Goal: Information Seeking & Learning: Learn about a topic

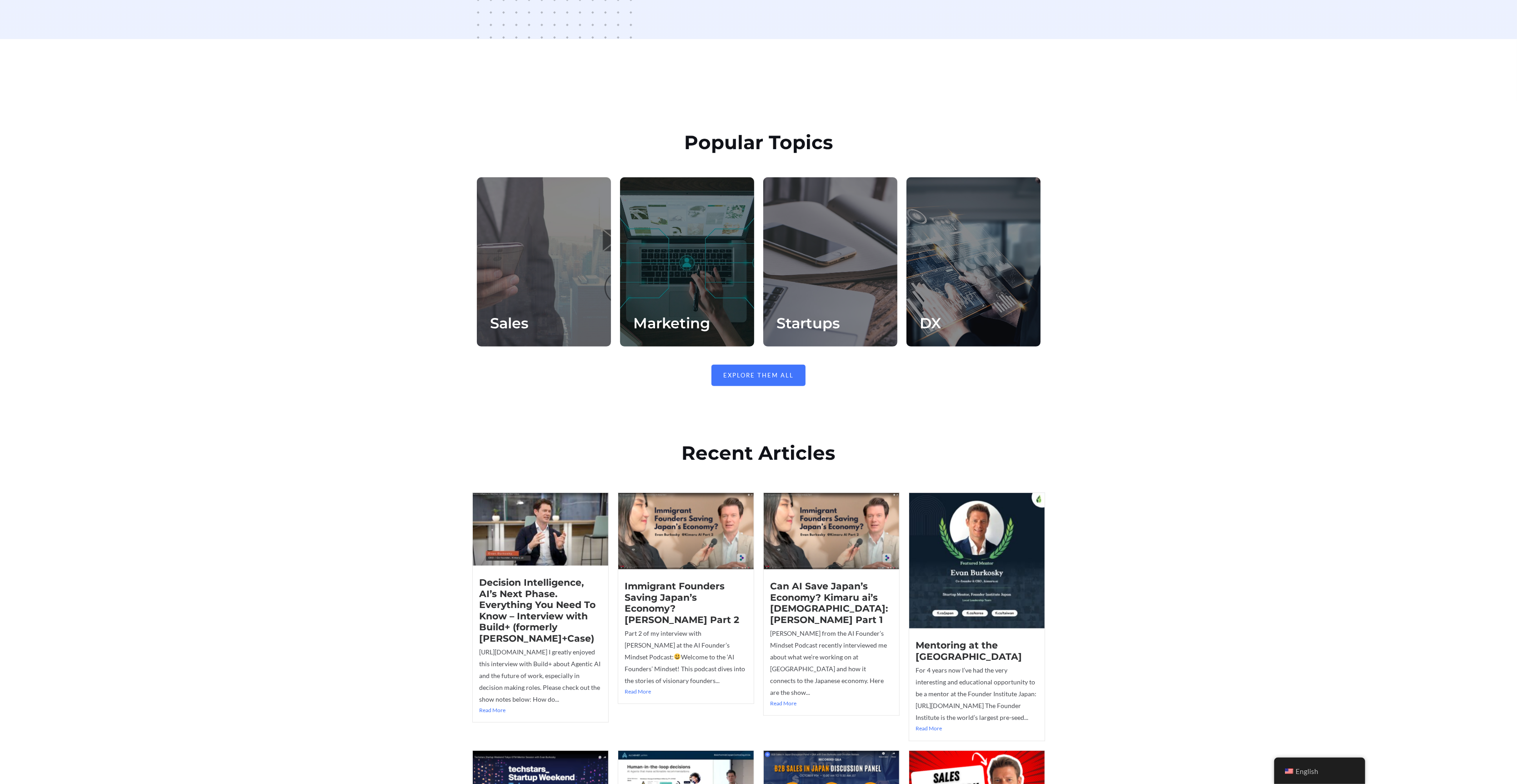
scroll to position [409, 0]
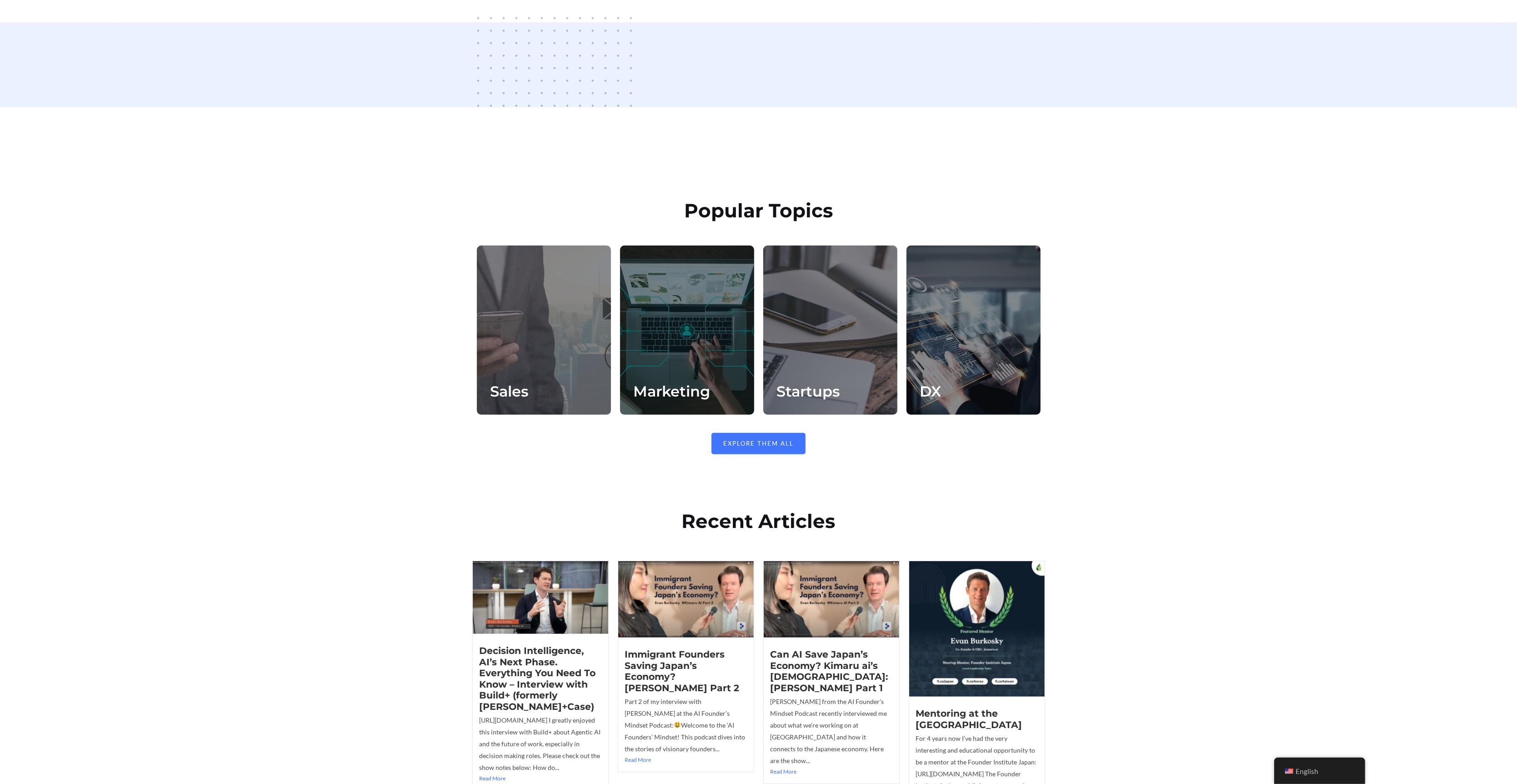
click at [698, 318] on div at bounding box center [687, 330] width 134 height 169
click at [847, 321] on div at bounding box center [830, 330] width 134 height 169
click at [987, 326] on div at bounding box center [974, 330] width 134 height 169
click at [517, 338] on div at bounding box center [544, 330] width 134 height 169
drag, startPoint x: 815, startPoint y: 306, endPoint x: 834, endPoint y: 307, distance: 19.0
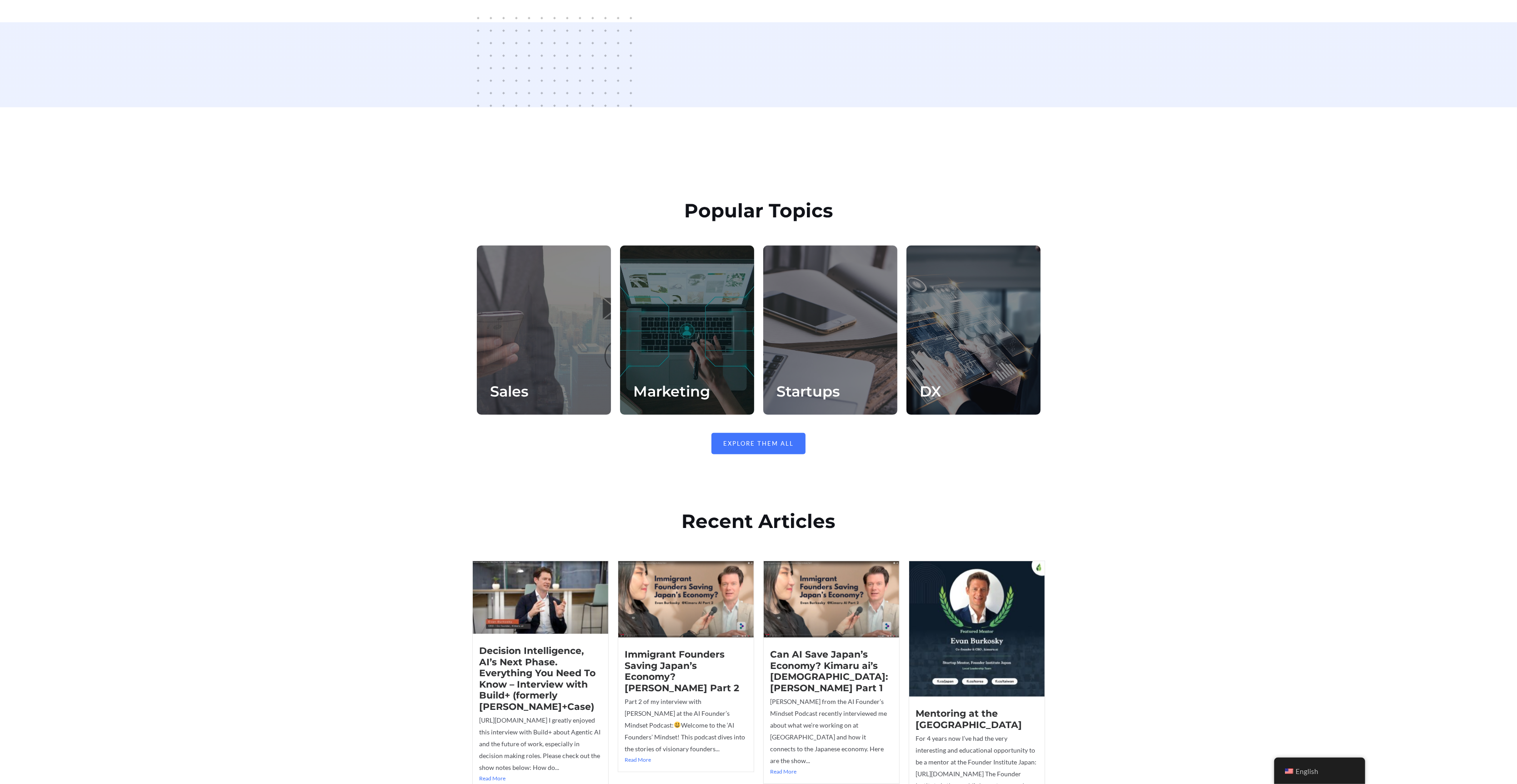
click at [817, 307] on div at bounding box center [830, 330] width 134 height 169
click at [938, 307] on div at bounding box center [974, 330] width 134 height 169
click at [714, 325] on div at bounding box center [687, 330] width 134 height 169
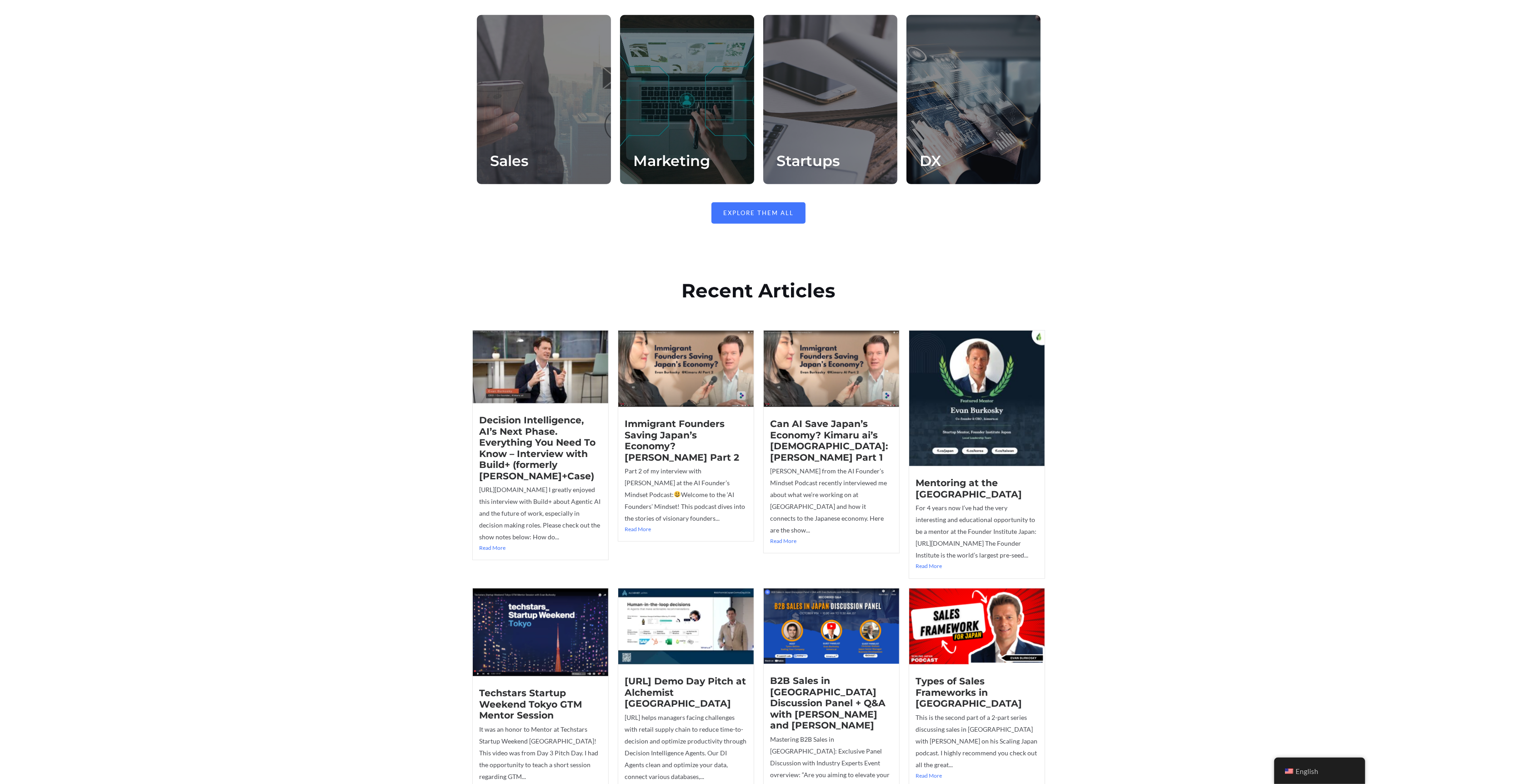
scroll to position [727, 0]
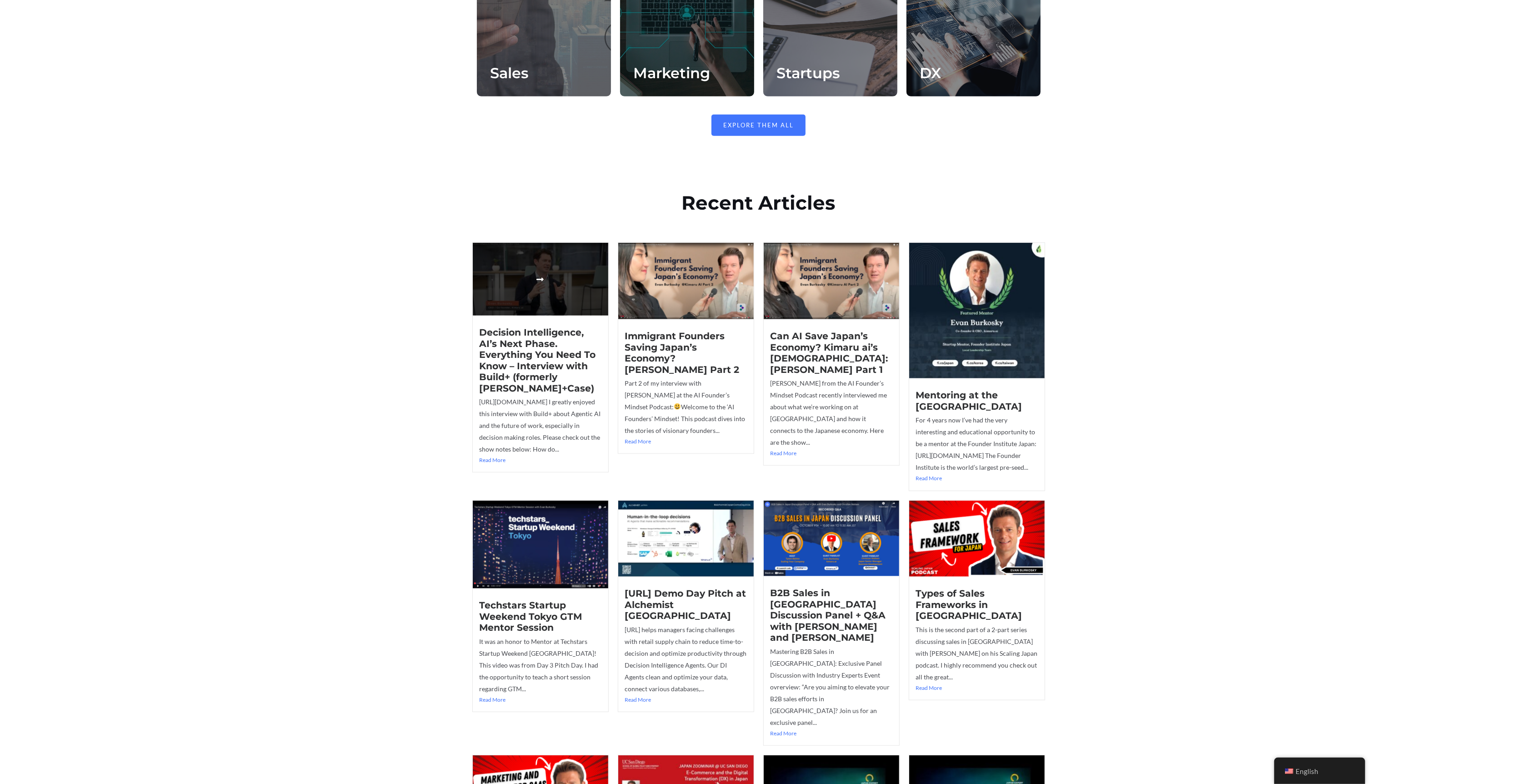
click at [563, 261] on link at bounding box center [541, 279] width 135 height 73
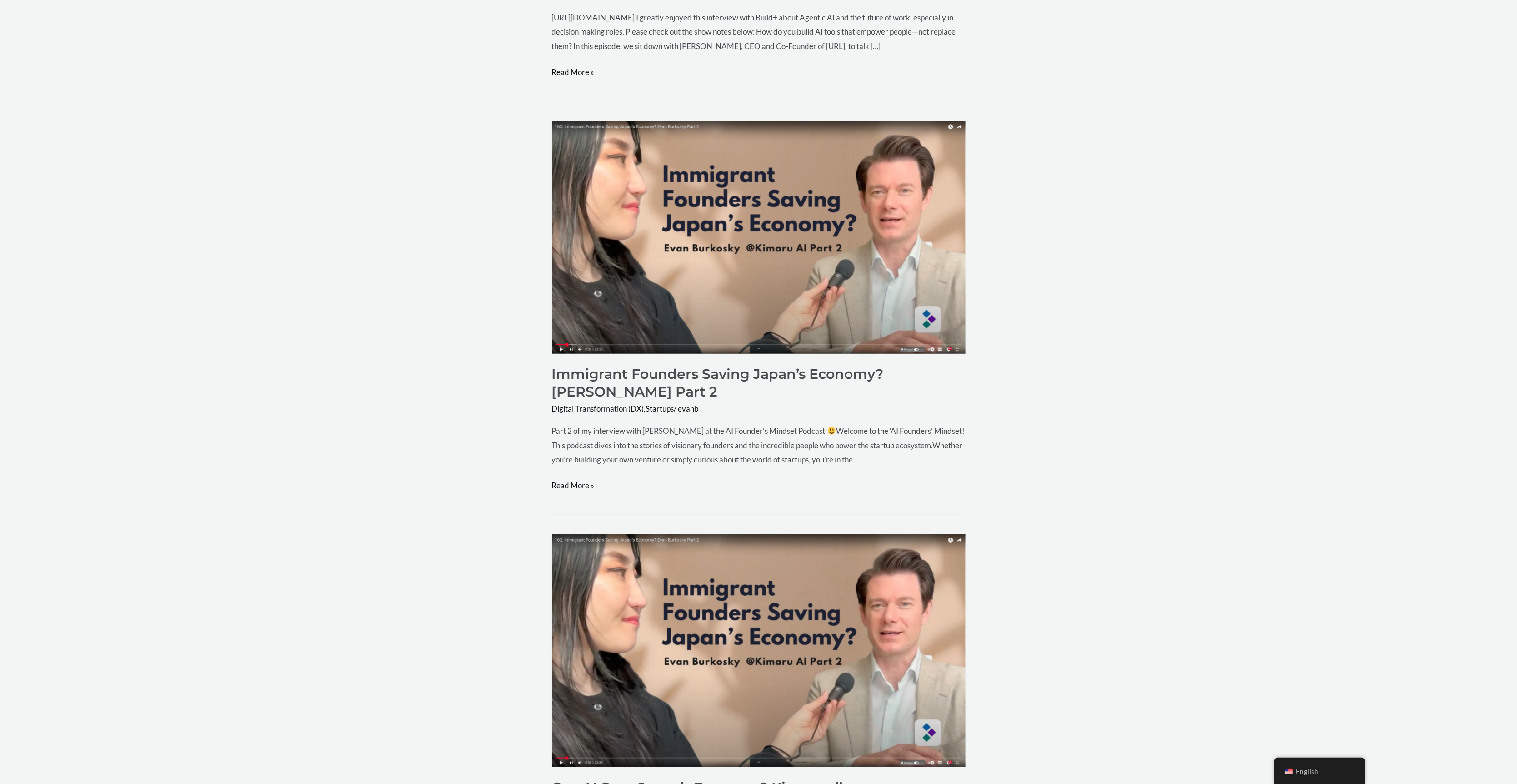
scroll to position [727, 0]
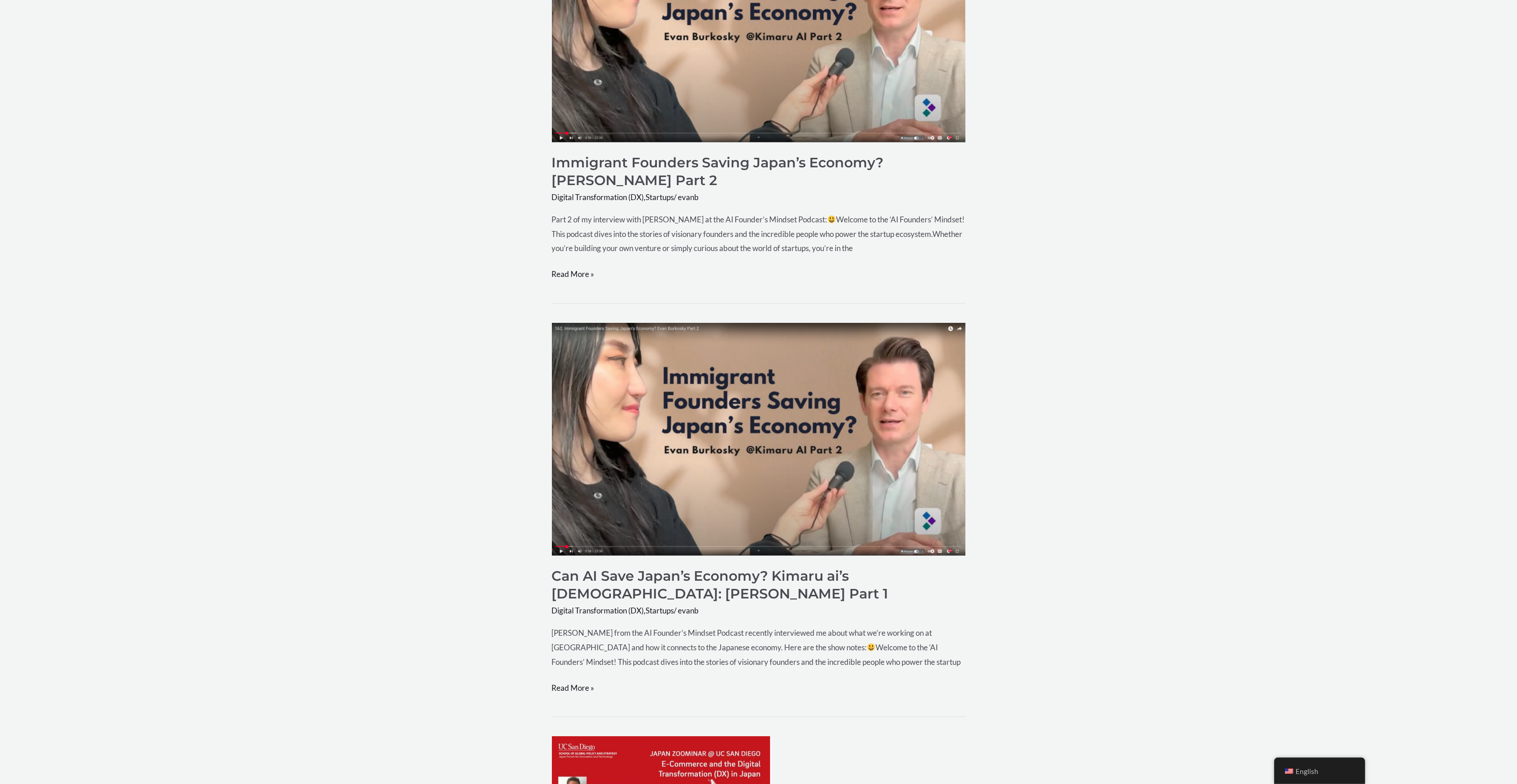
click at [725, 459] on img "Read: Can AI Save Japan’s Economy? Kimaru ai’s Bold Mission: Evan Burkosky Part…" at bounding box center [759, 439] width 414 height 233
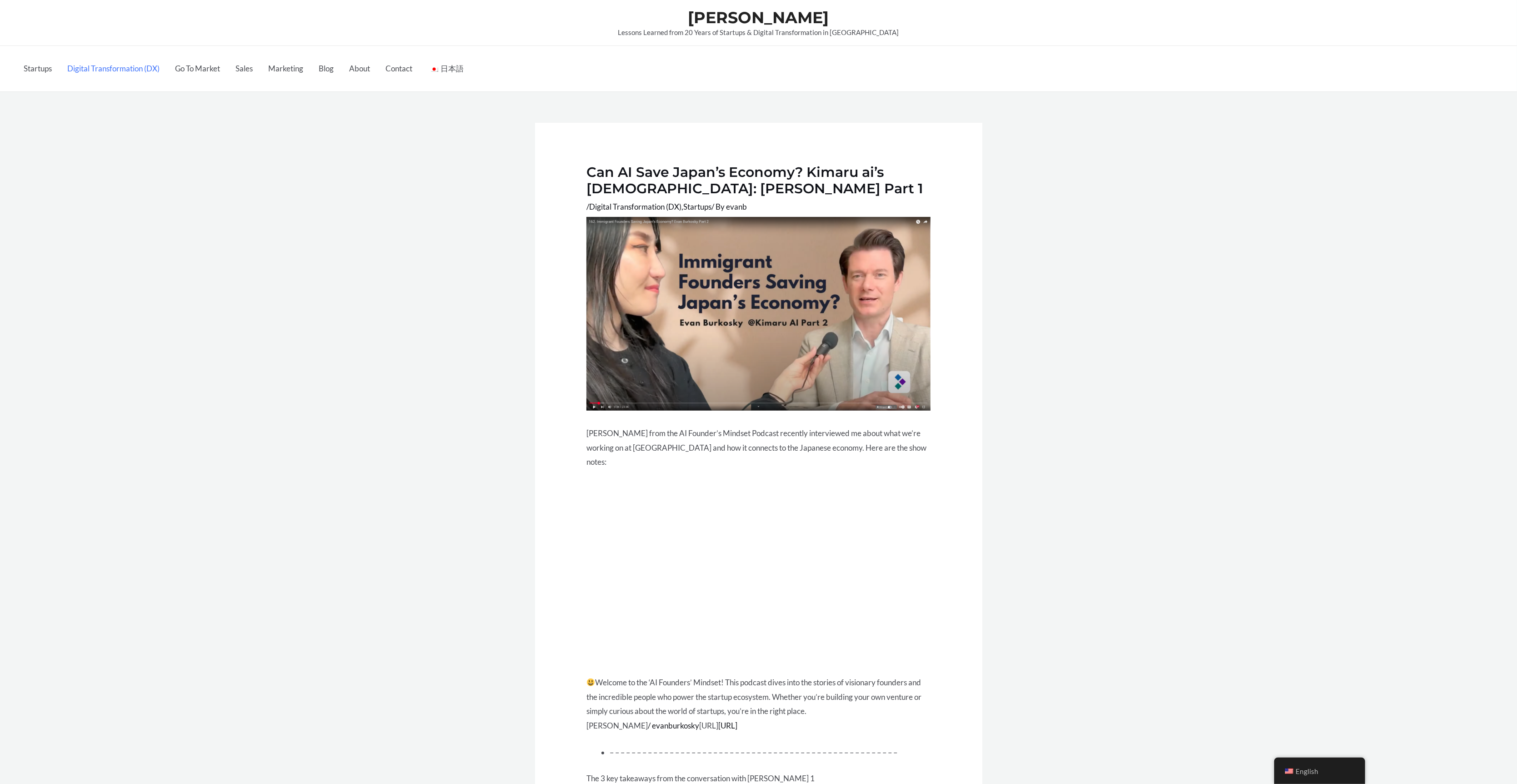
click at [131, 70] on link "Digital Transformation (DX)" at bounding box center [113, 68] width 107 height 46
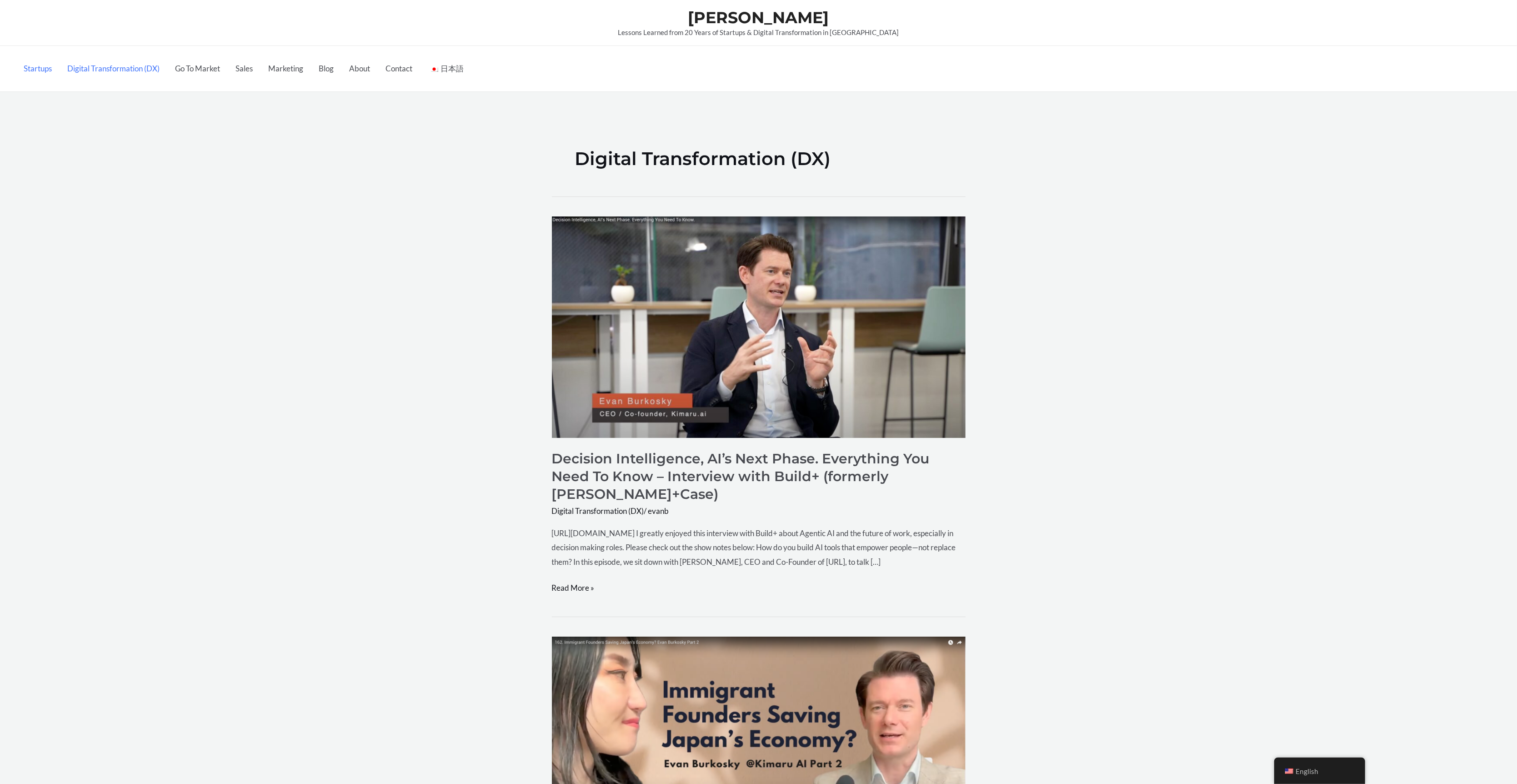
click at [34, 73] on link "Startups" at bounding box center [38, 68] width 44 height 46
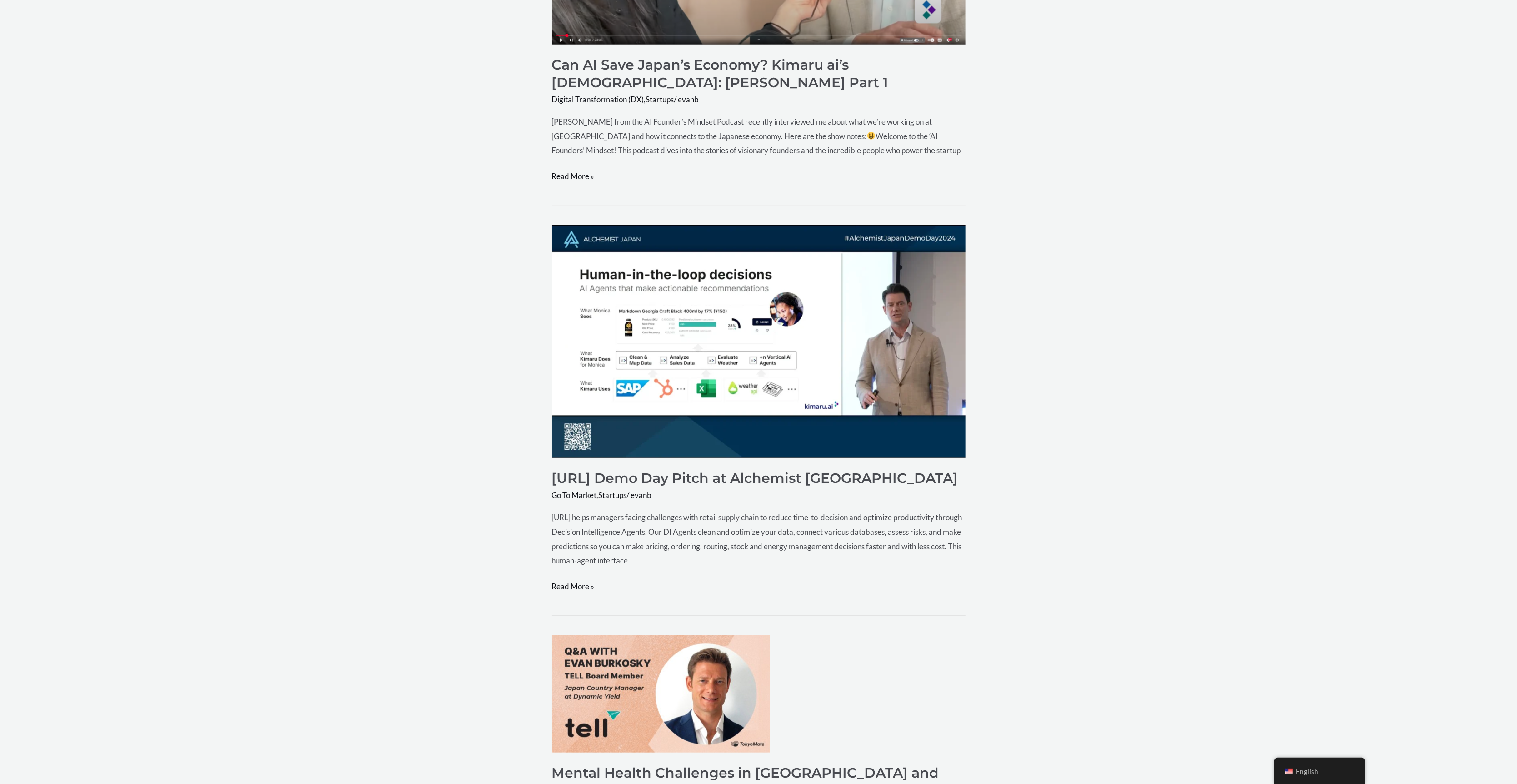
scroll to position [773, 0]
